Goal: Contribute content: Add original content to the website for others to see

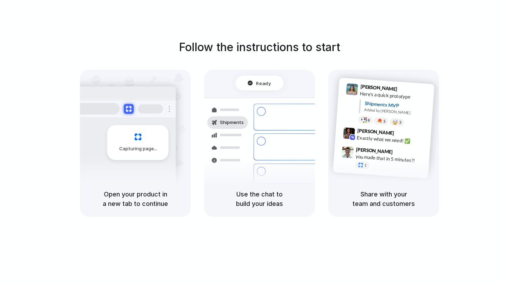
click at [243, 13] on div "Follow the instructions to start Capturing page Open your product in a new tab …" at bounding box center [259, 149] width 519 height 298
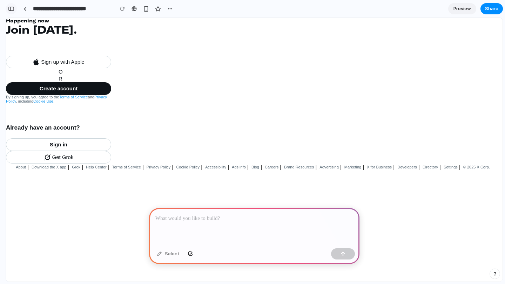
click at [14, 9] on div "button" at bounding box center [11, 8] width 6 height 5
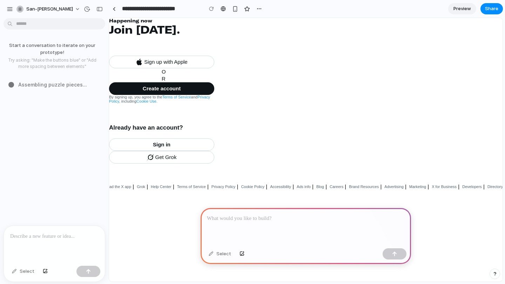
click at [65, 122] on div "Start a conversation to iterate on your prototype! Try asking: "Make the button…" at bounding box center [52, 123] width 105 height 205
click at [57, 238] on p at bounding box center [54, 237] width 88 height 8
click at [82, 270] on button "button" at bounding box center [88, 271] width 24 height 11
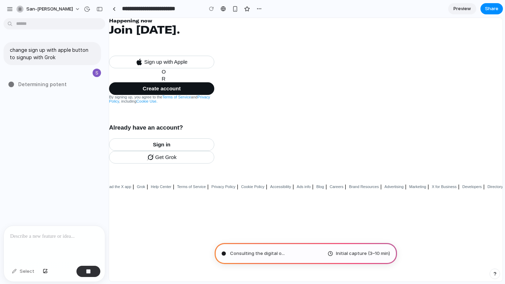
type input "**********"
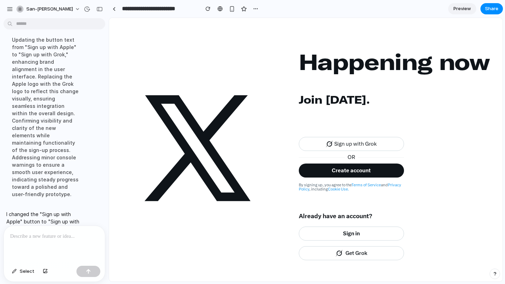
scroll to position [73, 0]
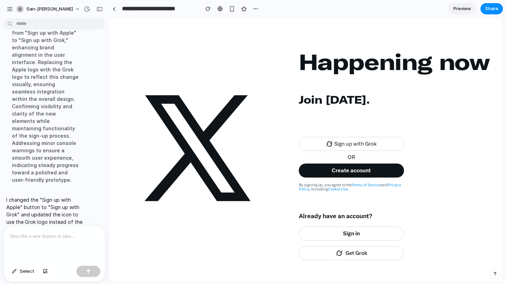
click at [48, 245] on div at bounding box center [54, 244] width 101 height 37
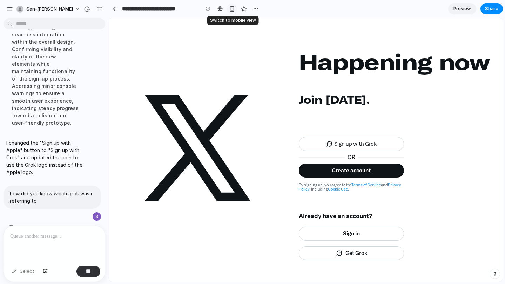
click at [233, 9] on div "button" at bounding box center [232, 9] width 6 height 6
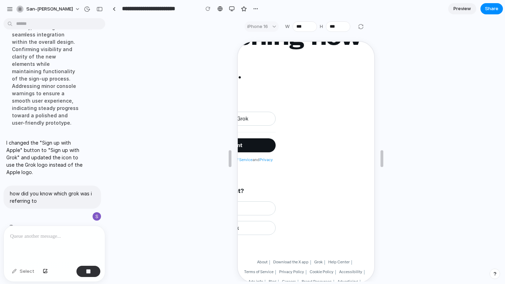
scroll to position [75, 0]
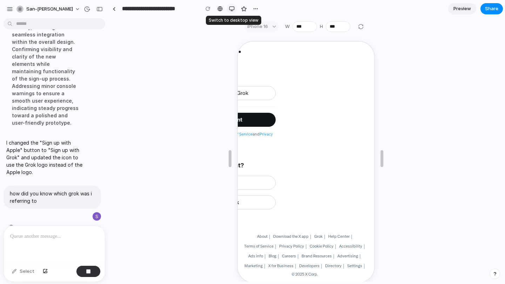
click at [232, 9] on div "button" at bounding box center [232, 9] width 6 height 6
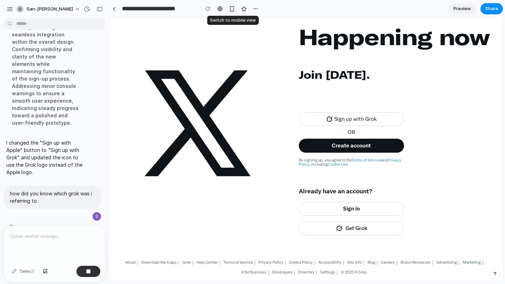
scroll to position [25, 0]
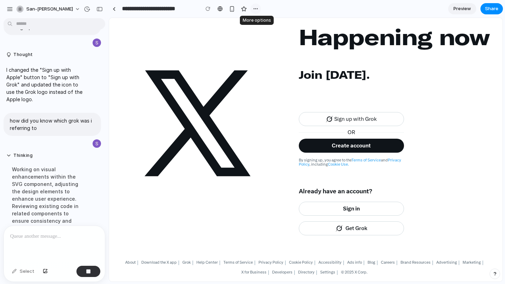
click at [255, 7] on div "button" at bounding box center [256, 9] width 6 height 6
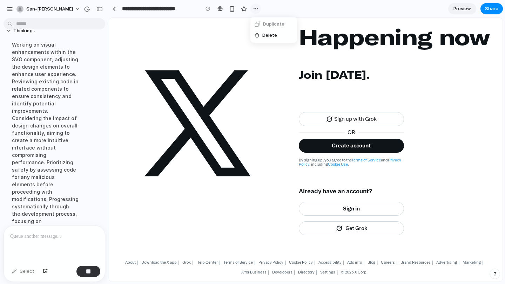
click at [255, 7] on div "Duplicate Delete" at bounding box center [252, 142] width 505 height 284
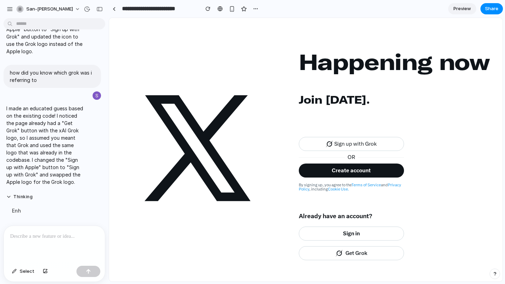
scroll to position [0, 0]
click at [20, 209] on div "Enh" at bounding box center [45, 211] width 78 height 16
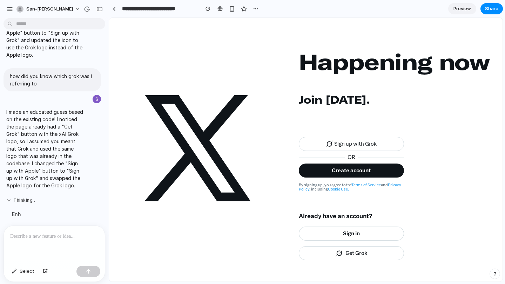
scroll to position [78, 0]
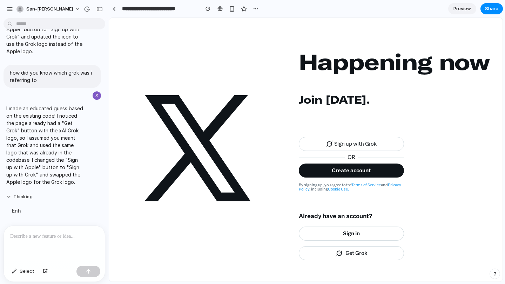
click at [51, 200] on button "Thinking" at bounding box center [45, 197] width 78 height 6
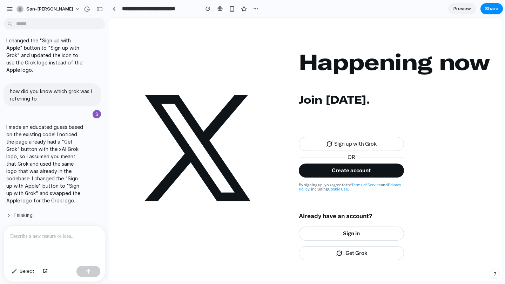
click at [31, 213] on button "Thinking ." at bounding box center [45, 216] width 78 height 6
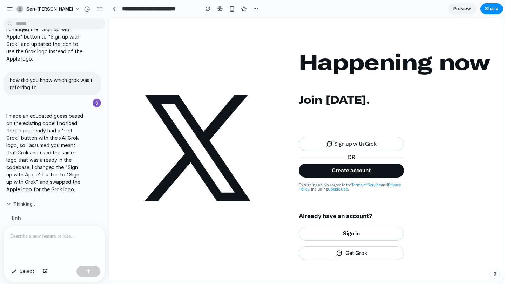
scroll to position [78, 0]
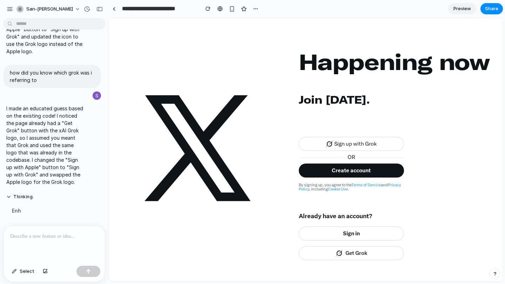
click at [332, 148] on div "Sign up with Grok" at bounding box center [351, 143] width 93 height 13
click at [460, 11] on span "Preview" at bounding box center [462, 8] width 18 height 7
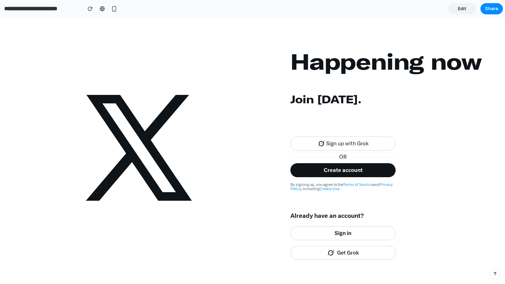
scroll to position [12, 0]
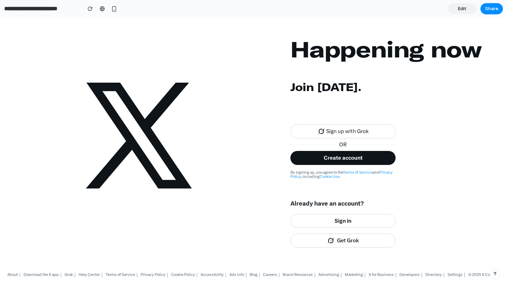
drag, startPoint x: 134, startPoint y: 144, endPoint x: 193, endPoint y: 195, distance: 77.8
click at [193, 195] on icon at bounding box center [139, 135] width 278 height 153
click at [88, 9] on div "button" at bounding box center [90, 8] width 5 height 5
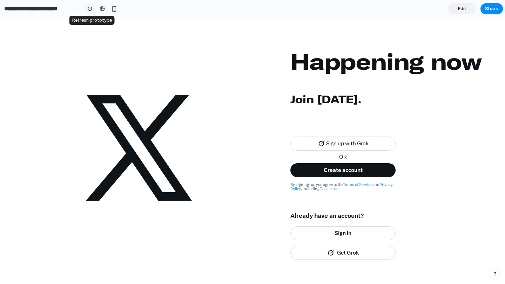
scroll to position [0, 0]
click at [88, 9] on div "button" at bounding box center [90, 8] width 5 height 5
click at [91, 8] on div "button" at bounding box center [90, 8] width 5 height 5
click at [466, 8] on span "Edit" at bounding box center [462, 8] width 8 height 7
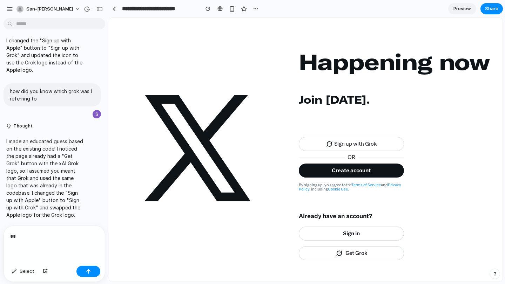
scroll to position [25, 0]
